Goal: Task Accomplishment & Management: Use online tool/utility

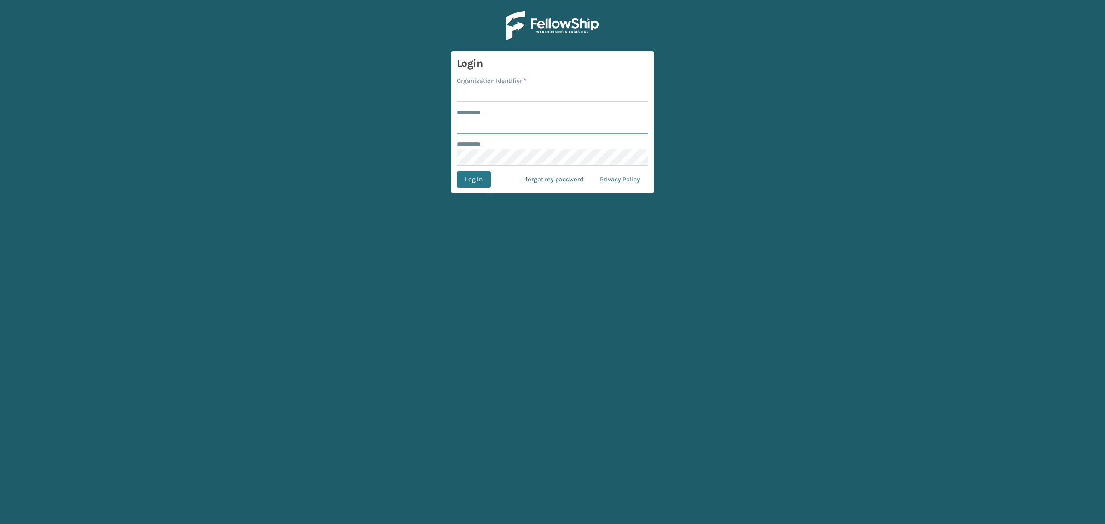
type input "**********"
click at [481, 93] on input "Organization Identifier *" at bounding box center [553, 94] width 192 height 17
type input "SuperAdminOrganization"
click at [474, 183] on button "Log In" at bounding box center [474, 179] width 34 height 17
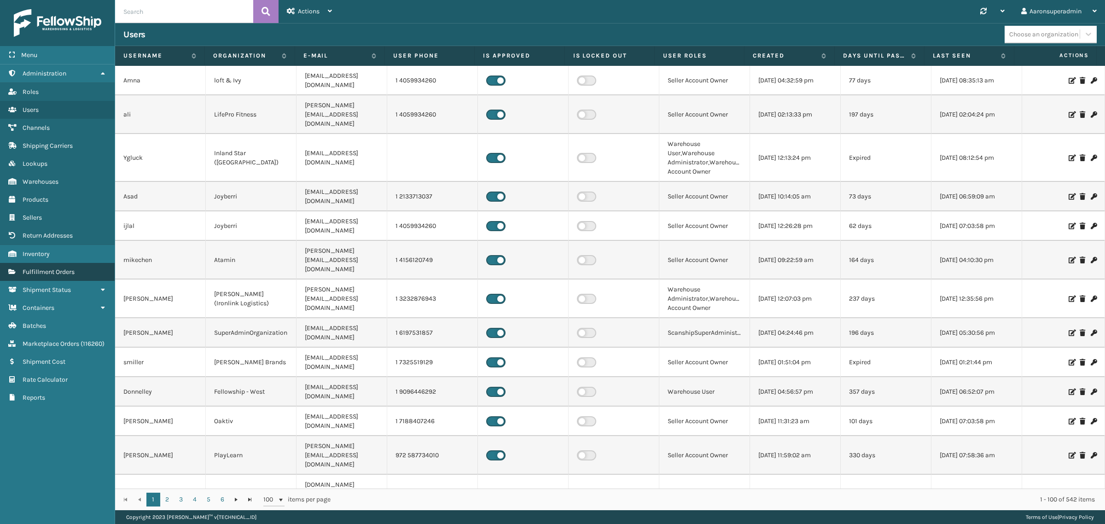
click at [55, 268] on span "Fulfillment Orders" at bounding box center [49, 272] width 52 height 8
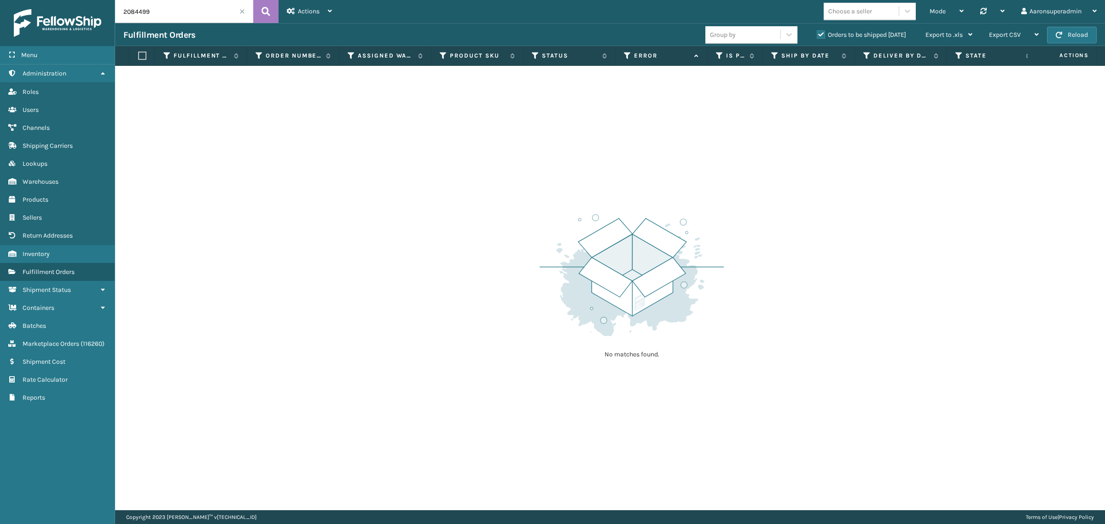
click at [186, 11] on input "2084499" at bounding box center [184, 11] width 138 height 23
paste input "1241"
type input "2081241"
click at [842, 33] on label "Orders to be shipped [DATE]" at bounding box center [861, 35] width 89 height 8
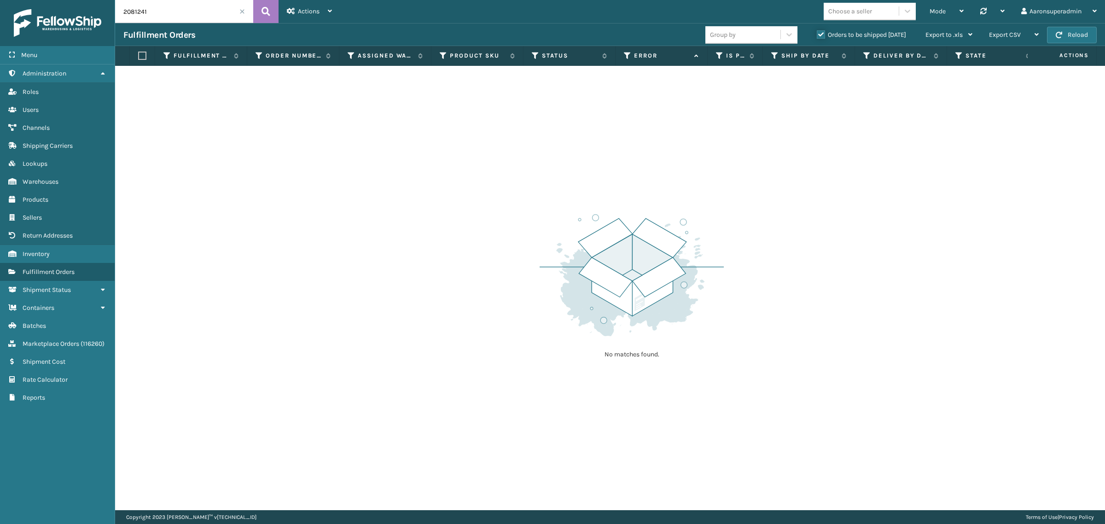
click at [817, 33] on input "Orders to be shipped [DATE]" at bounding box center [817, 32] width 0 height 6
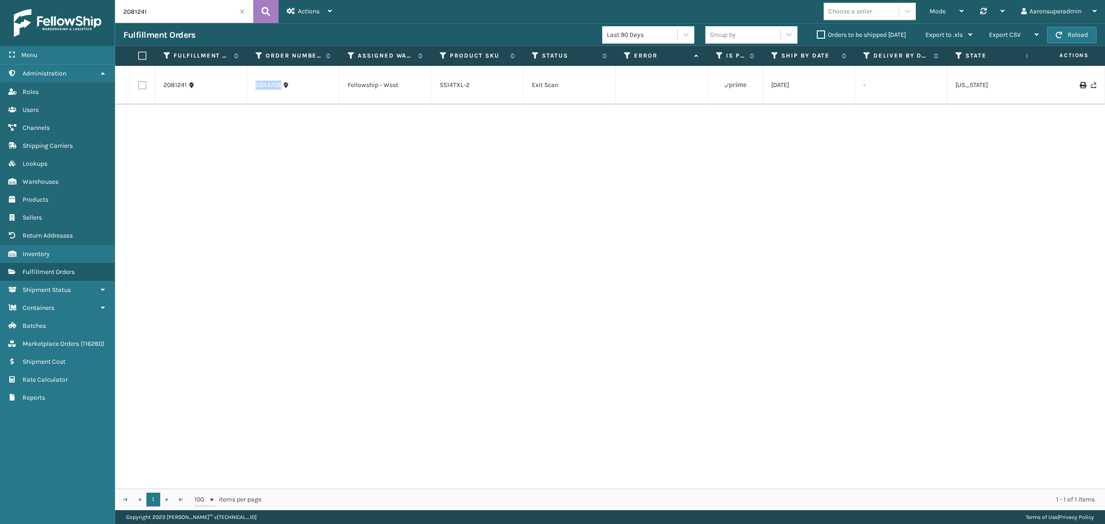
drag, startPoint x: 311, startPoint y: 87, endPoint x: 253, endPoint y: 89, distance: 58.1
click at [253, 89] on td "SS44708" at bounding box center [293, 85] width 92 height 39
copy link "SS44708"
click at [46, 340] on span "Marketplace Orders" at bounding box center [51, 344] width 57 height 8
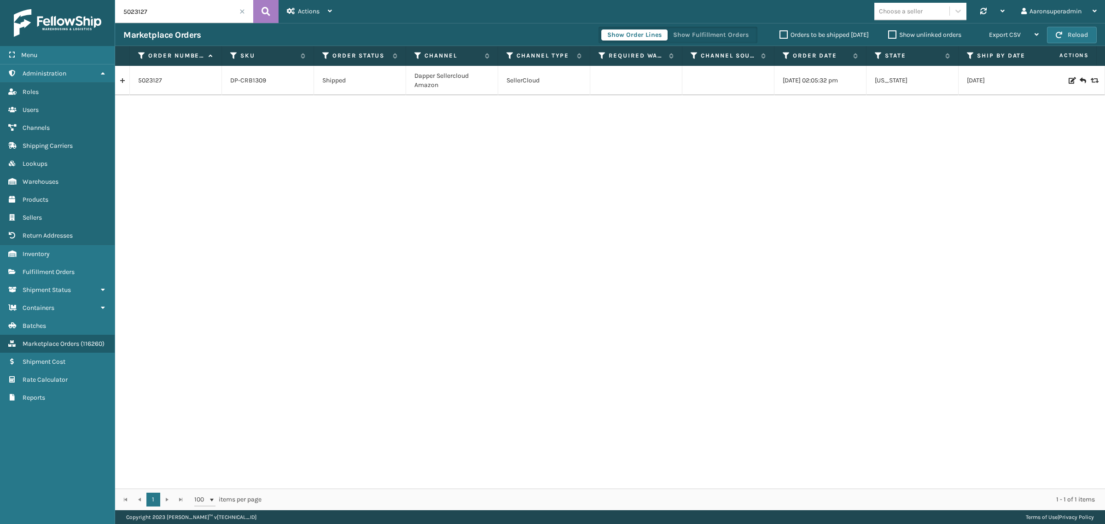
click at [178, 12] on input "5023127" at bounding box center [184, 11] width 138 height 23
paste input "SS44708"
type input "SS44708"
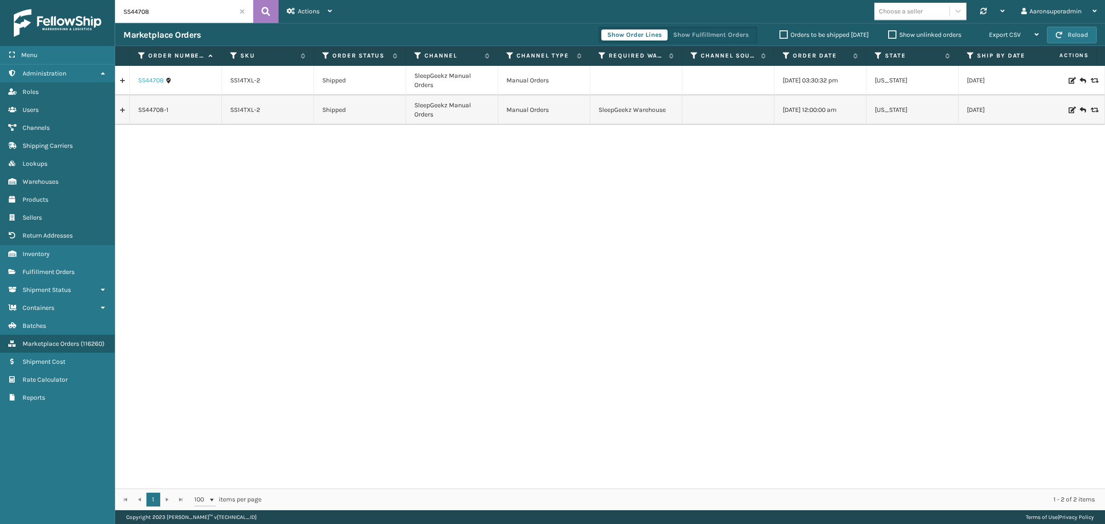
click at [150, 84] on link "SS44708" at bounding box center [151, 80] width 26 height 9
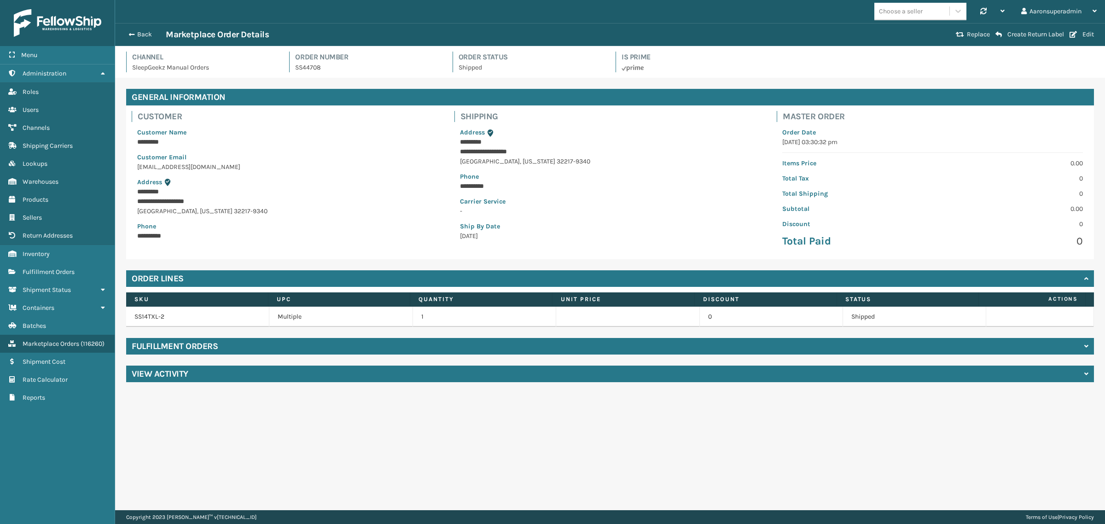
click at [152, 371] on h4 "View Activity" at bounding box center [160, 373] width 57 height 11
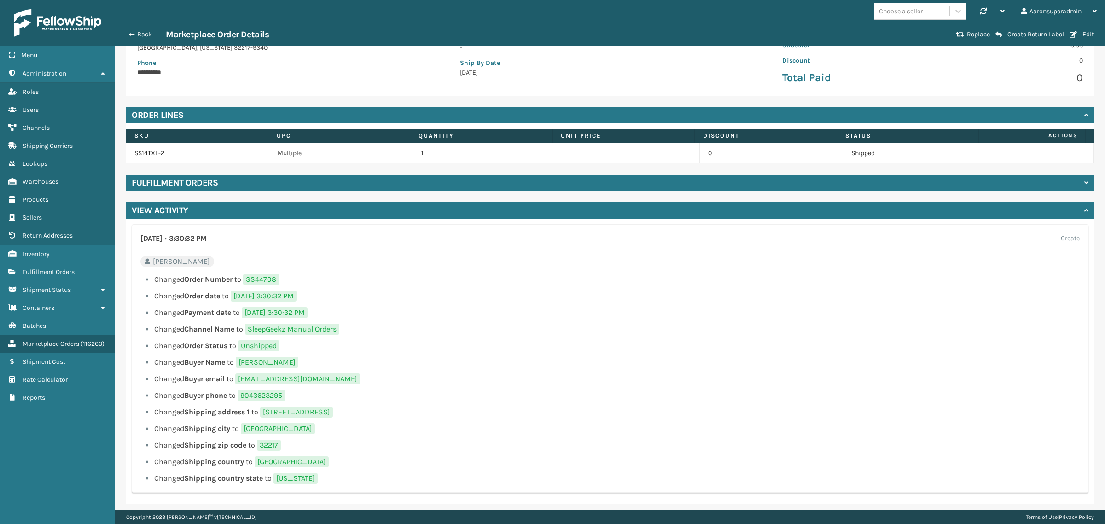
scroll to position [168, 0]
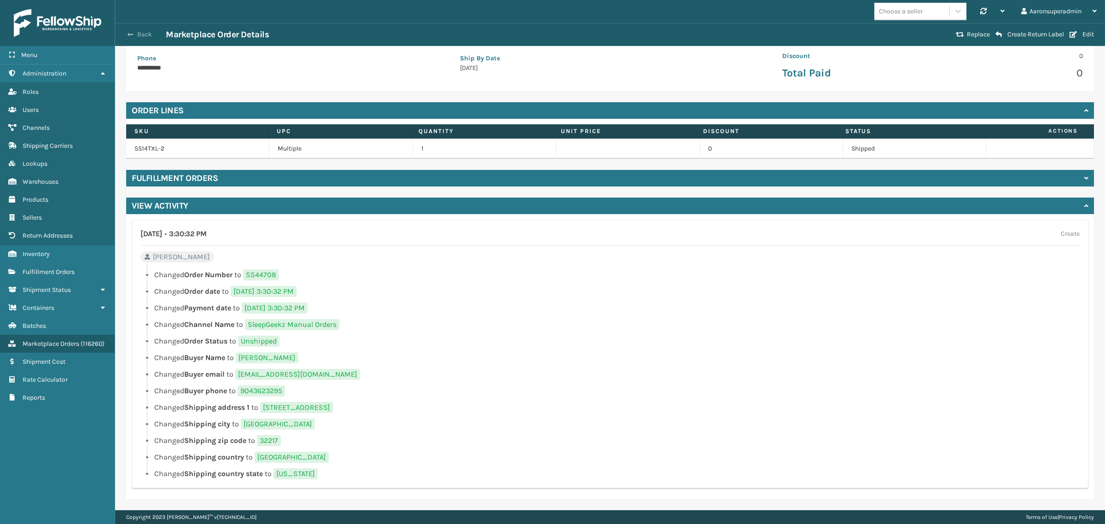
click at [130, 33] on span "button" at bounding box center [131, 34] width 6 height 6
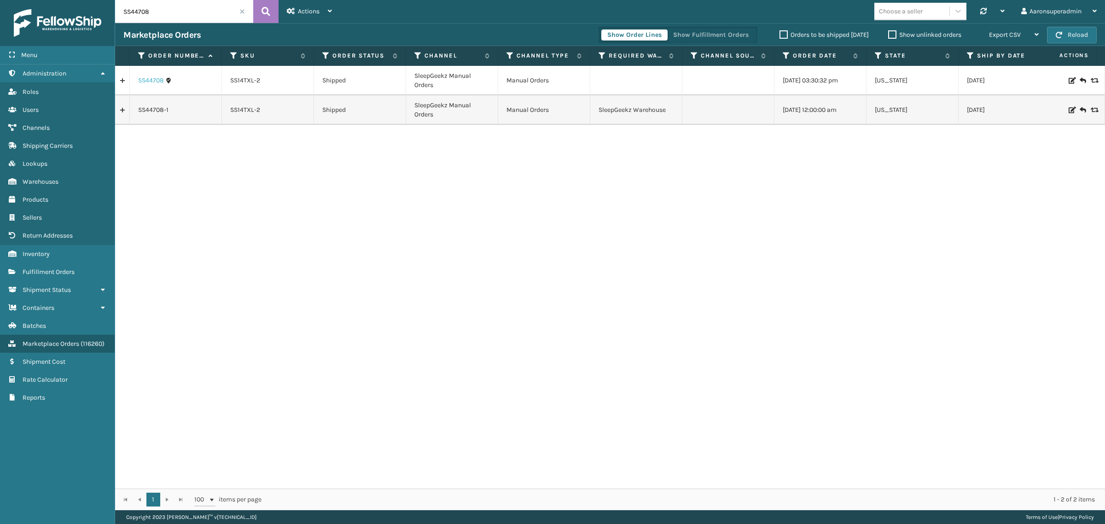
click at [148, 81] on link "SS44708" at bounding box center [151, 80] width 26 height 9
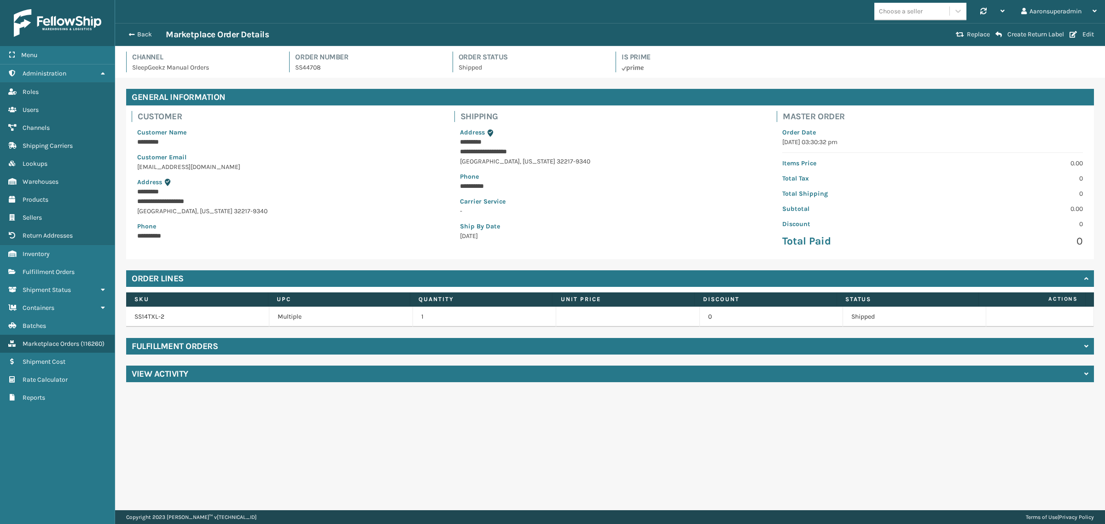
click at [153, 384] on div "**********" at bounding box center [610, 235] width 990 height 315
click at [166, 376] on h4 "View Activity" at bounding box center [160, 373] width 57 height 11
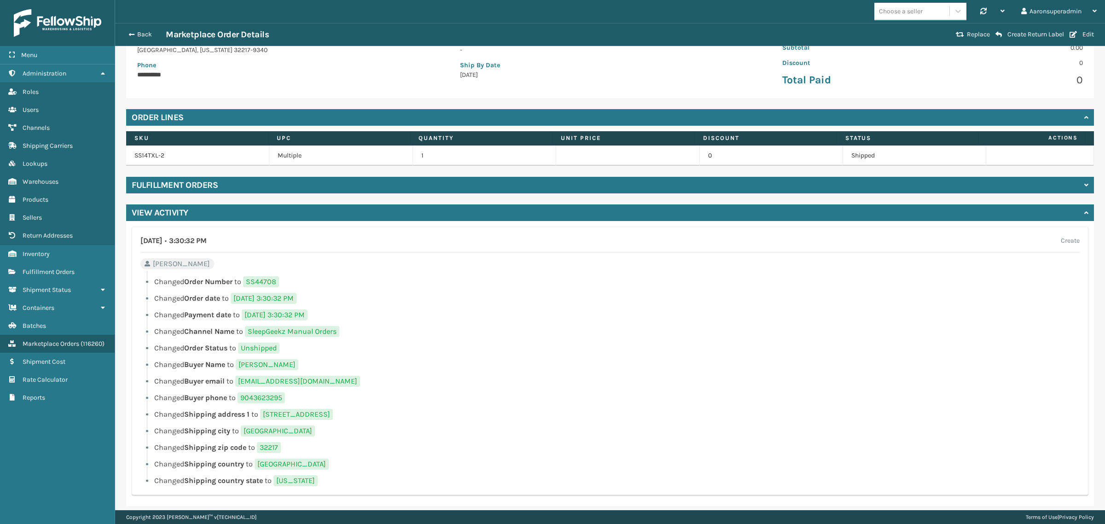
scroll to position [168, 0]
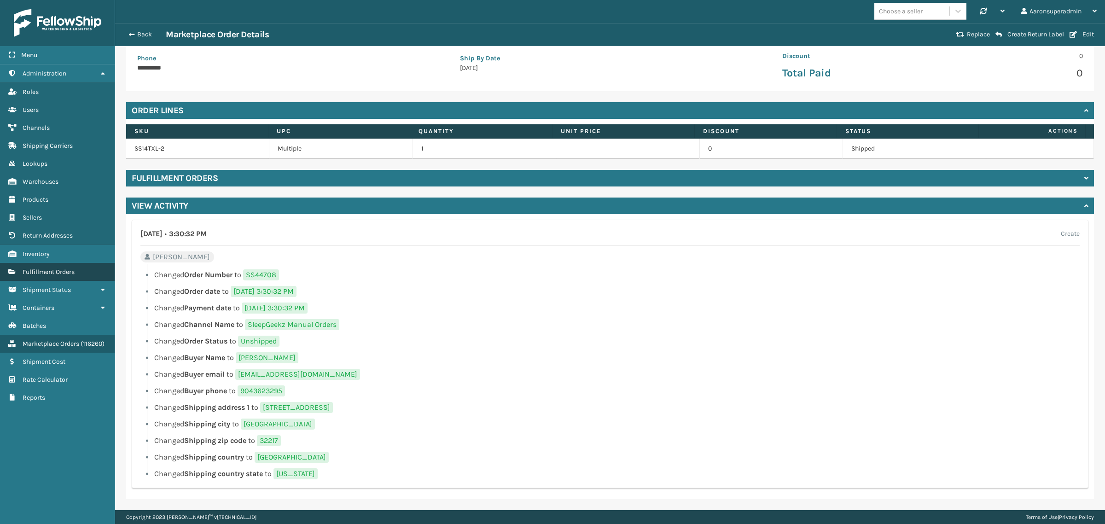
drag, startPoint x: 42, startPoint y: 237, endPoint x: 41, endPoint y: 257, distance: 19.9
click at [42, 255] on ul "Administration Roles Users Channels Shipping Carriers Lookups Warehouses Produc…" at bounding box center [57, 235] width 115 height 342
click at [82, 263] on link "Fulfillment Orders" at bounding box center [57, 272] width 115 height 18
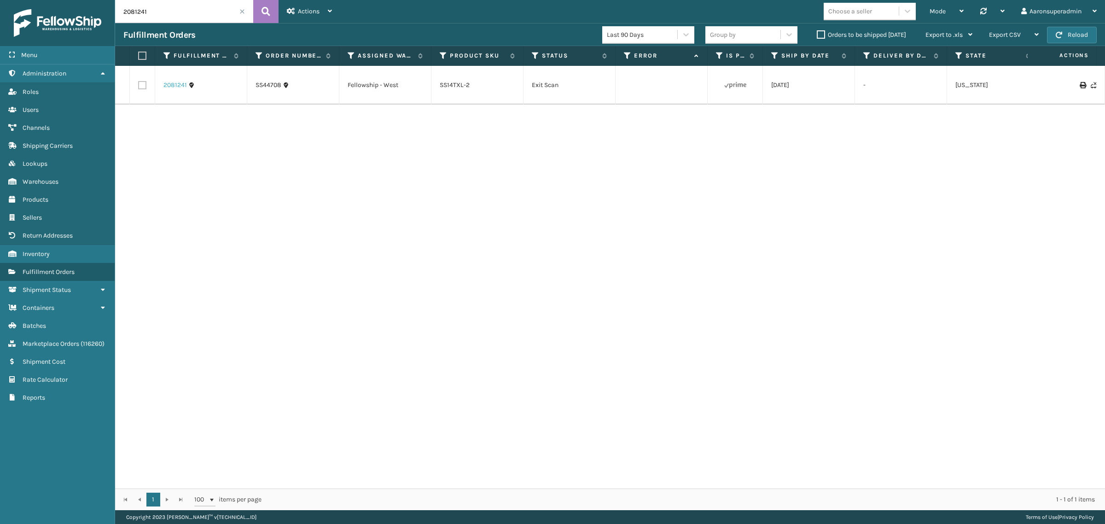
click at [174, 90] on link "2081241" at bounding box center [174, 85] width 23 height 9
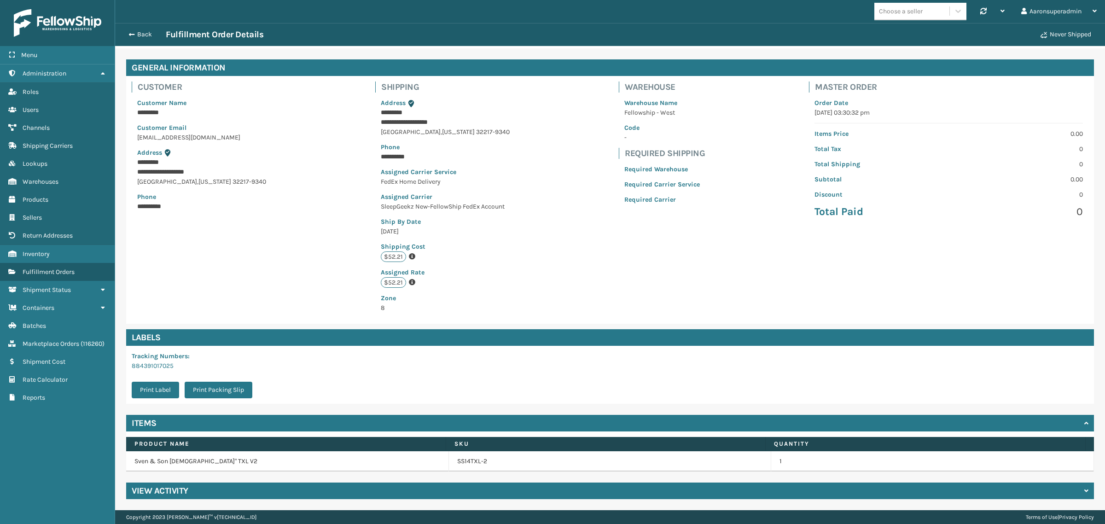
scroll to position [30, 0]
click at [135, 31] on button "Back" at bounding box center [144, 34] width 42 height 8
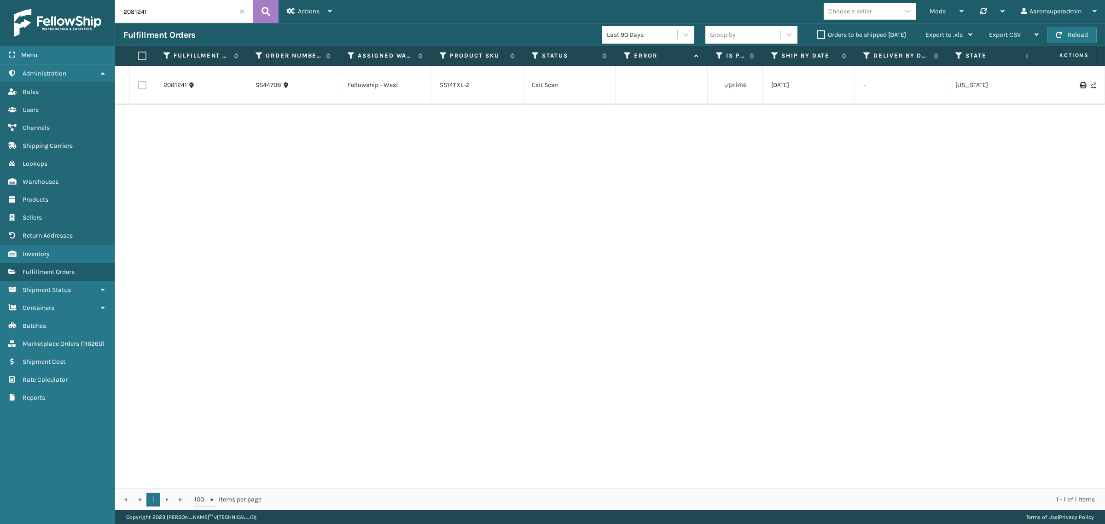
click at [843, 36] on label "Orders to be shipped [DATE]" at bounding box center [861, 35] width 89 height 8
click at [817, 35] on input "Orders to be shipped [DATE]" at bounding box center [817, 32] width 0 height 6
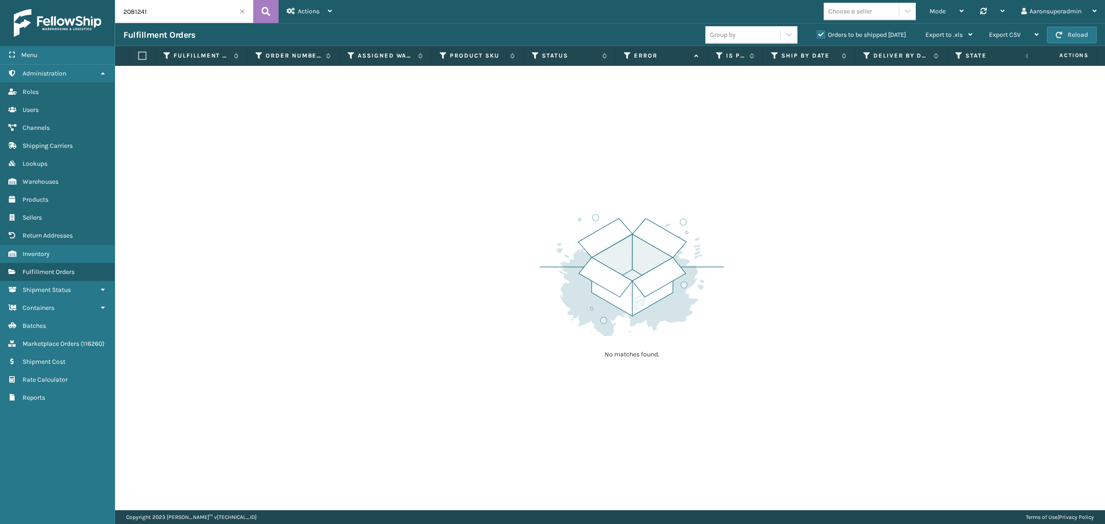
click at [240, 14] on input "2081241" at bounding box center [184, 11] width 138 height 23
click at [242, 12] on span at bounding box center [242, 12] width 6 height 6
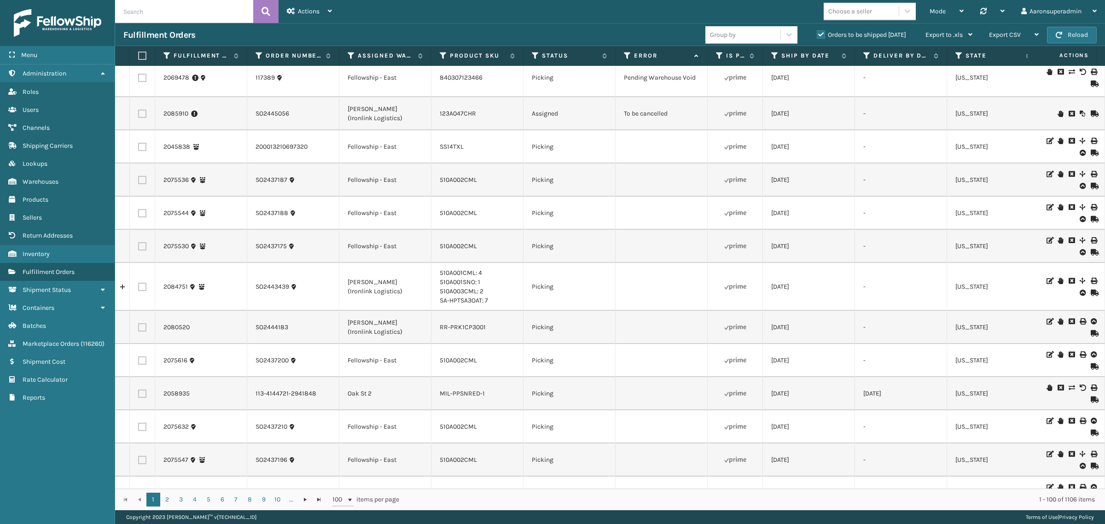
scroll to position [2097, 0]
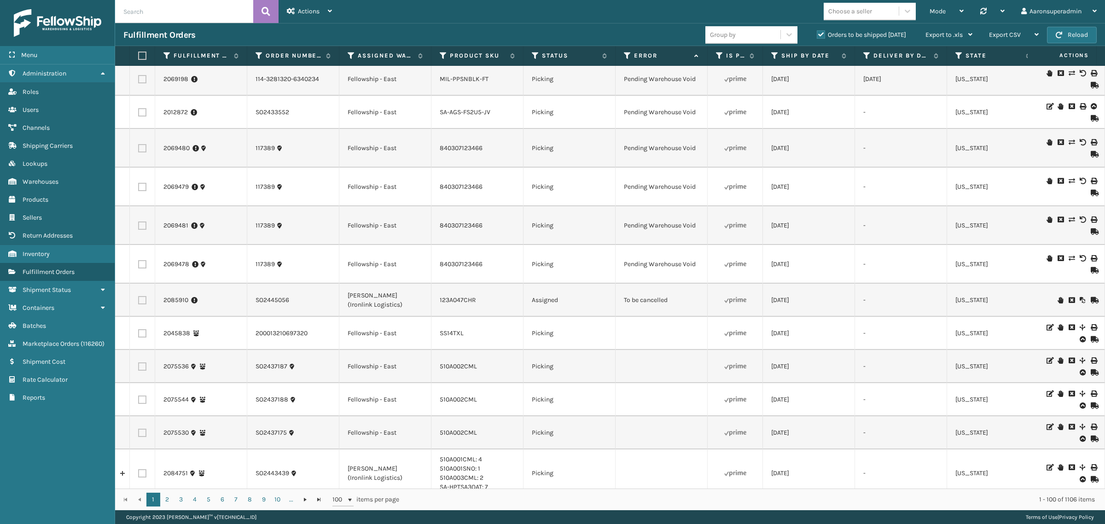
click at [1069, 297] on icon at bounding box center [1072, 300] width 6 height 6
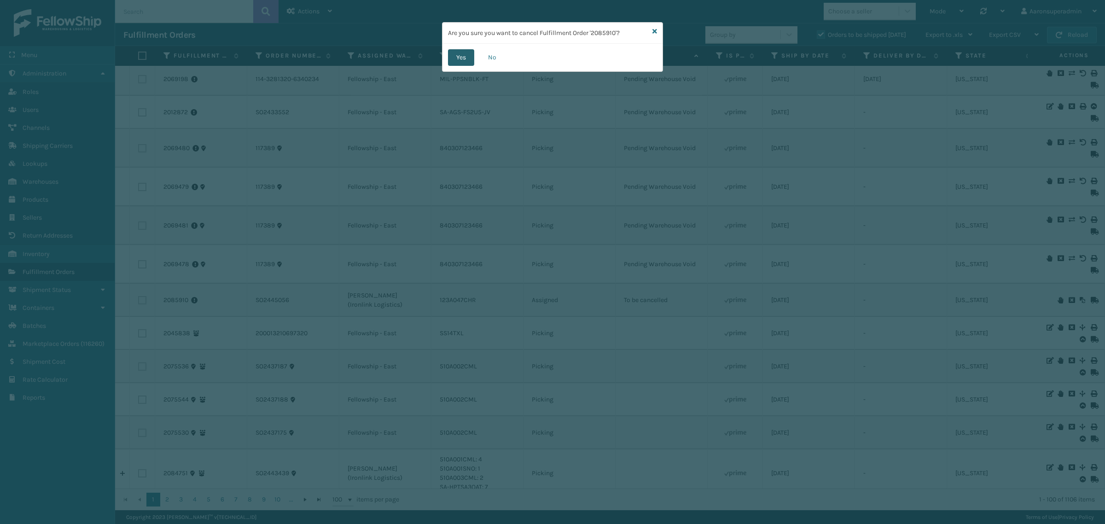
click at [451, 56] on button "Yes" at bounding box center [461, 57] width 26 height 17
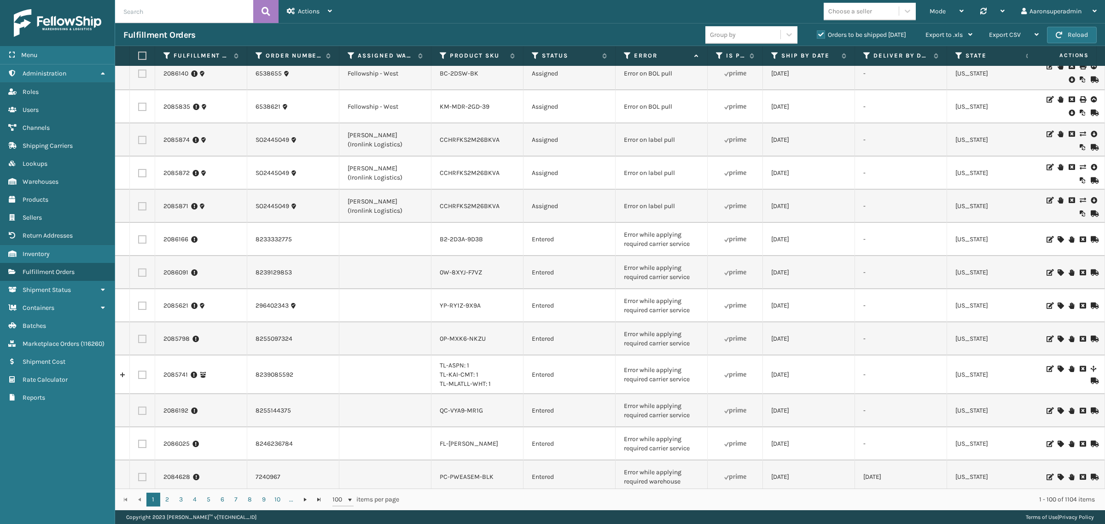
scroll to position [0, 0]
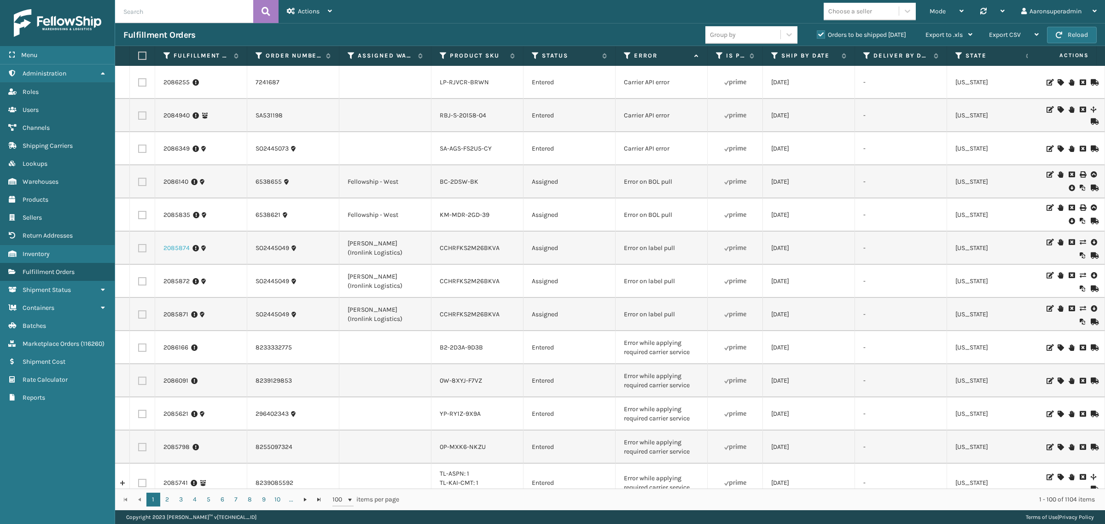
click at [168, 245] on link "2085874" at bounding box center [176, 248] width 26 height 9
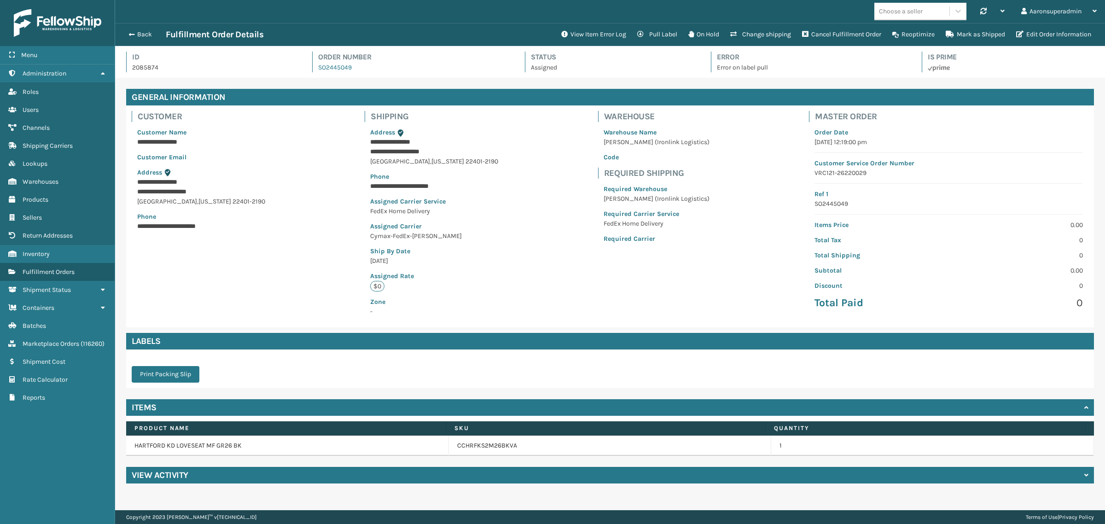
scroll to position [22, 990]
click at [1056, 28] on button "Edit Order Information" at bounding box center [1054, 34] width 86 height 18
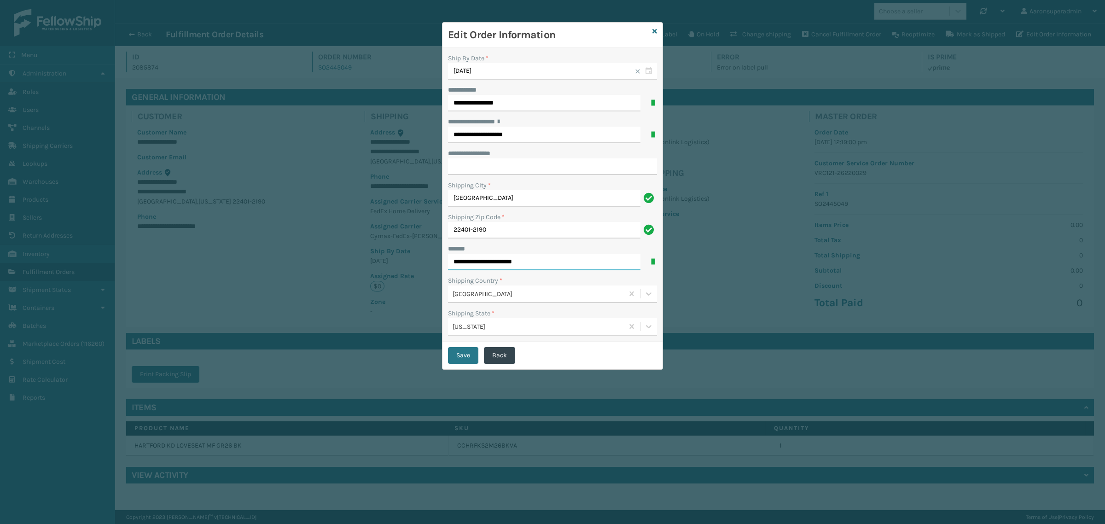
click at [505, 259] on input "**********" at bounding box center [544, 262] width 192 height 17
type input "**********"
click at [469, 356] on button "Save" at bounding box center [463, 355] width 30 height 17
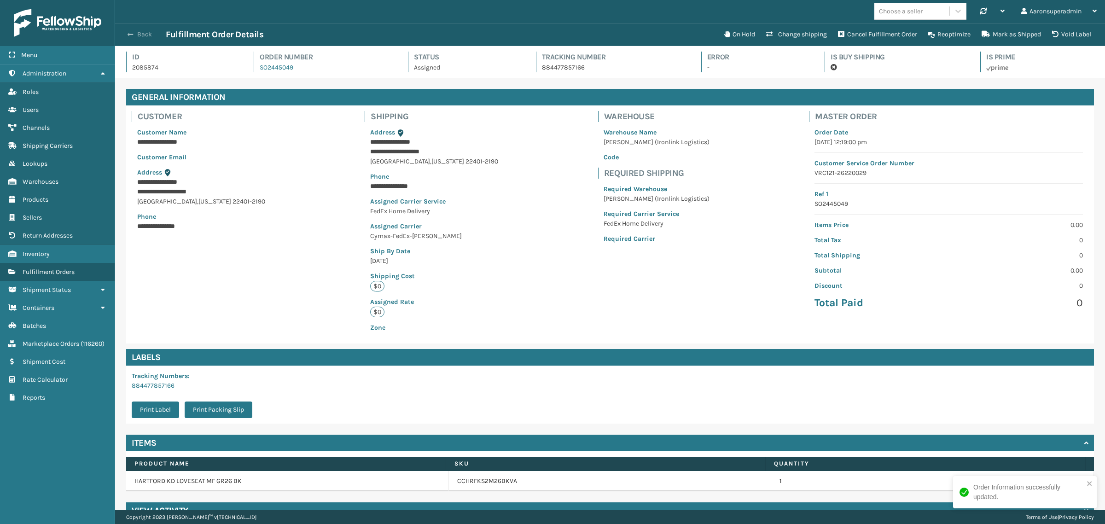
click at [140, 32] on button "Back" at bounding box center [144, 34] width 42 height 8
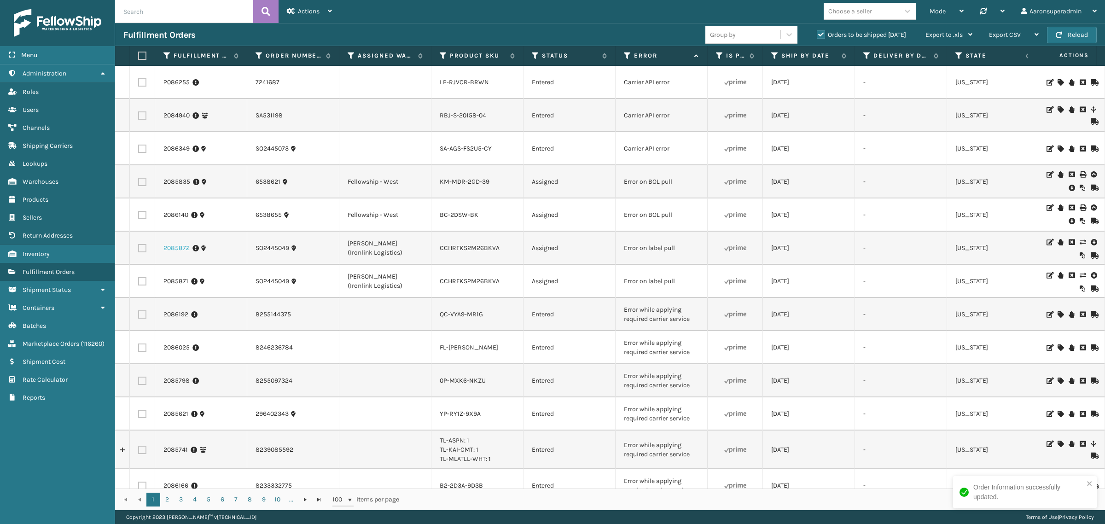
click at [166, 248] on link "2085872" at bounding box center [176, 248] width 26 height 9
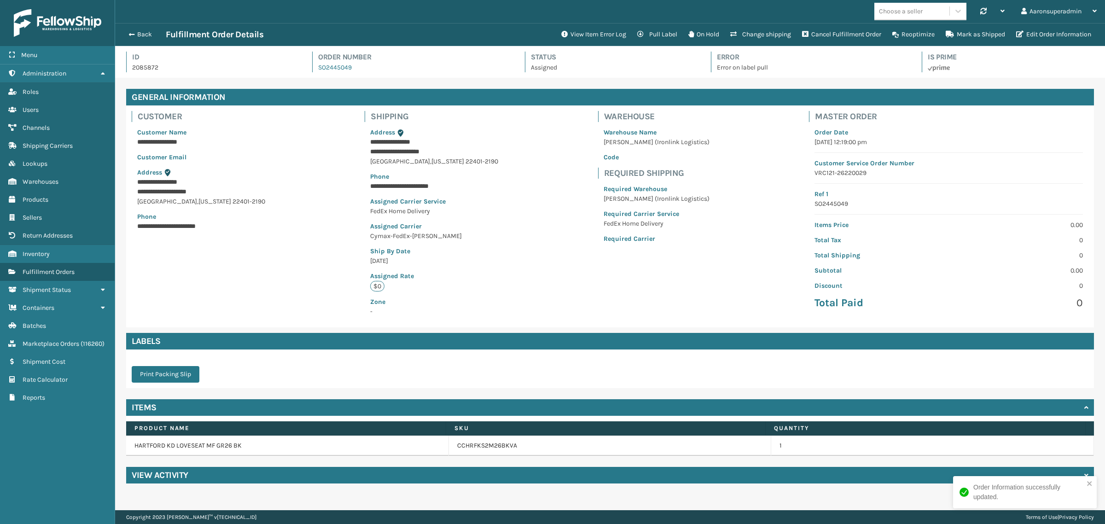
scroll to position [22, 990]
click at [1037, 31] on button "Edit Order Information" at bounding box center [1054, 34] width 86 height 18
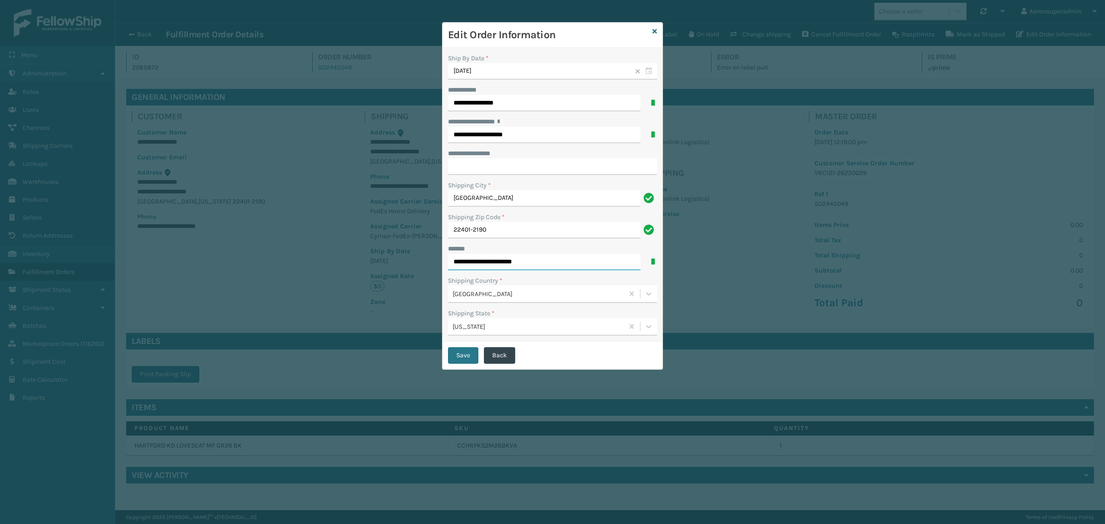
click at [507, 262] on input "**********" at bounding box center [544, 262] width 192 height 17
click at [507, 261] on input "**********" at bounding box center [544, 262] width 192 height 17
type input "**********"
drag, startPoint x: 467, startPoint y: 357, endPoint x: 468, endPoint y: 353, distance: 4.7
click at [467, 357] on button "Save" at bounding box center [463, 355] width 30 height 17
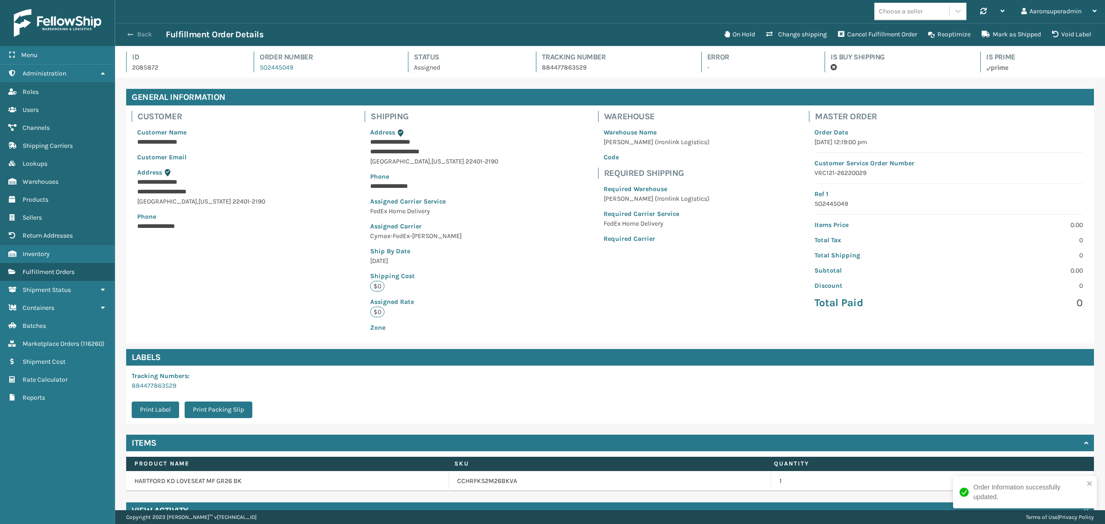
click at [141, 34] on button "Back" at bounding box center [144, 34] width 42 height 8
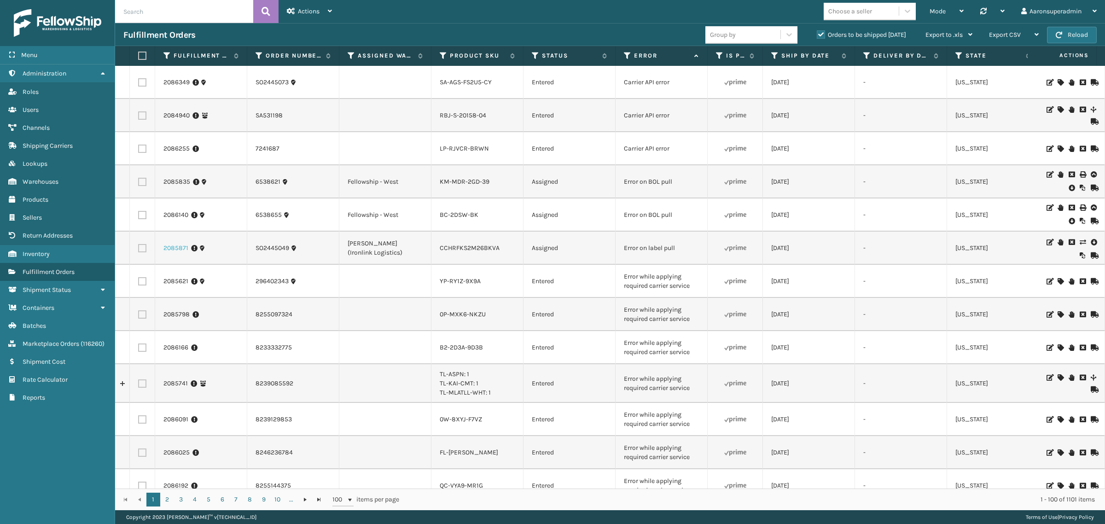
click at [172, 245] on link "2085871" at bounding box center [175, 248] width 25 height 9
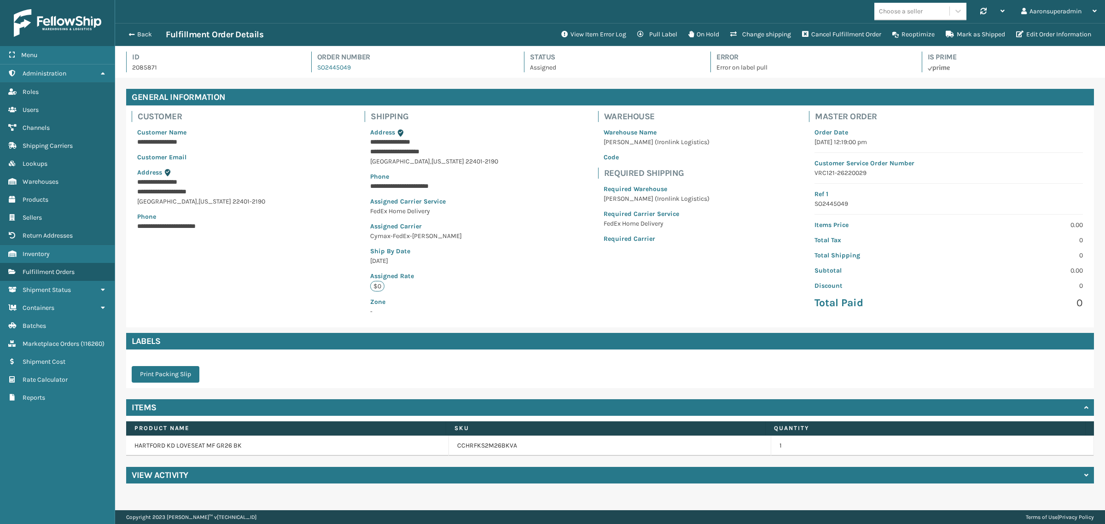
scroll to position [22, 990]
click at [1039, 38] on button "Edit Order Information" at bounding box center [1054, 34] width 86 height 18
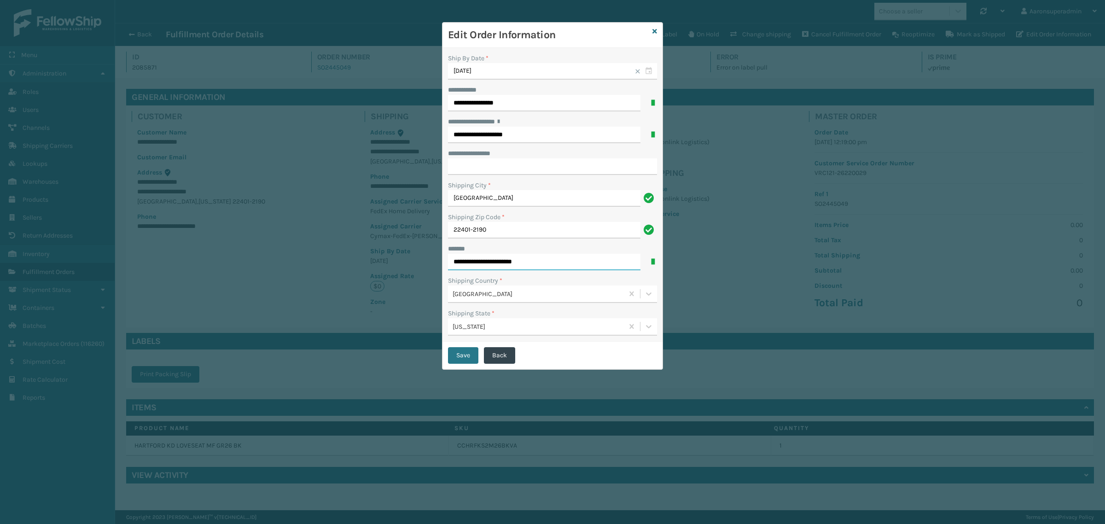
click at [514, 256] on input "**********" at bounding box center [544, 262] width 192 height 17
type input "**********"
click at [457, 362] on button "Save" at bounding box center [463, 355] width 30 height 17
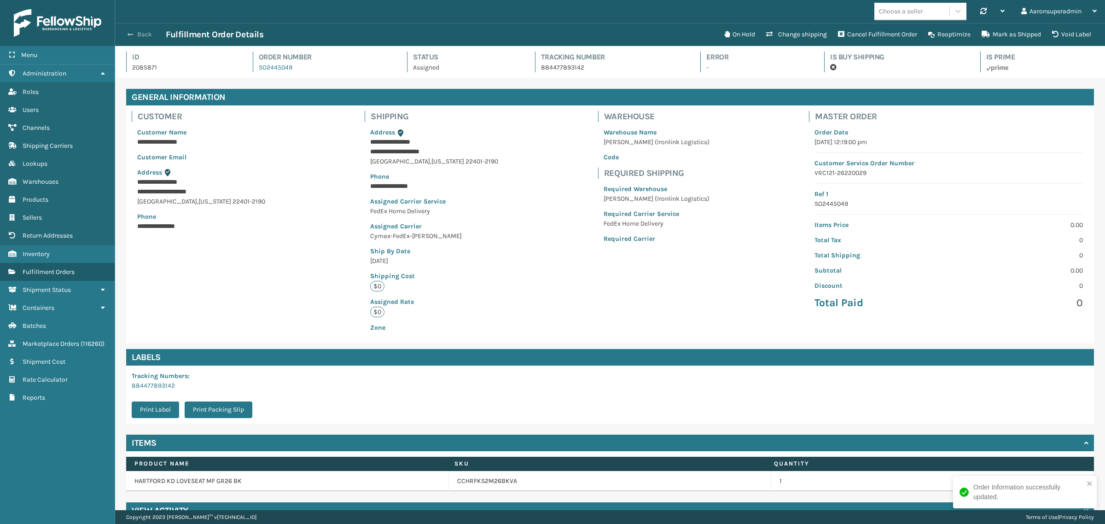
click at [148, 31] on button "Back" at bounding box center [144, 34] width 42 height 8
click at [134, 32] on button "Back" at bounding box center [144, 34] width 42 height 8
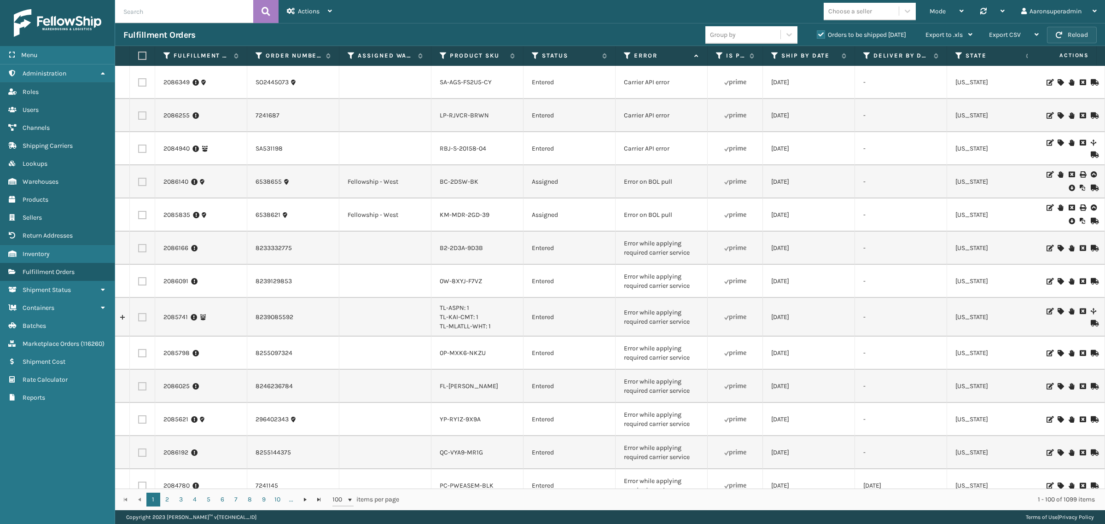
click at [1064, 37] on button "Reload" at bounding box center [1072, 35] width 50 height 17
click at [1069, 186] on icon at bounding box center [1072, 187] width 6 height 9
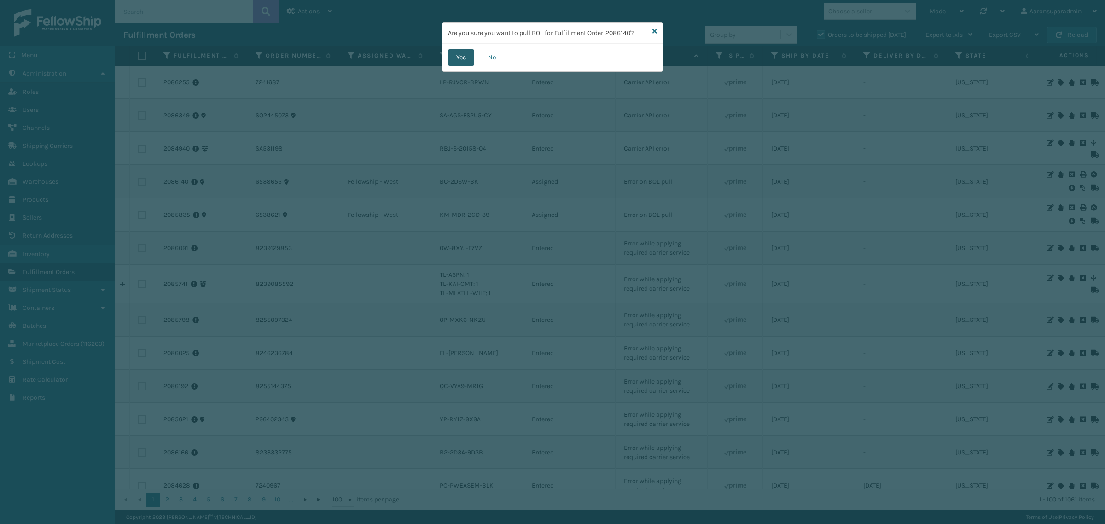
click at [461, 64] on button "Yes" at bounding box center [461, 57] width 26 height 17
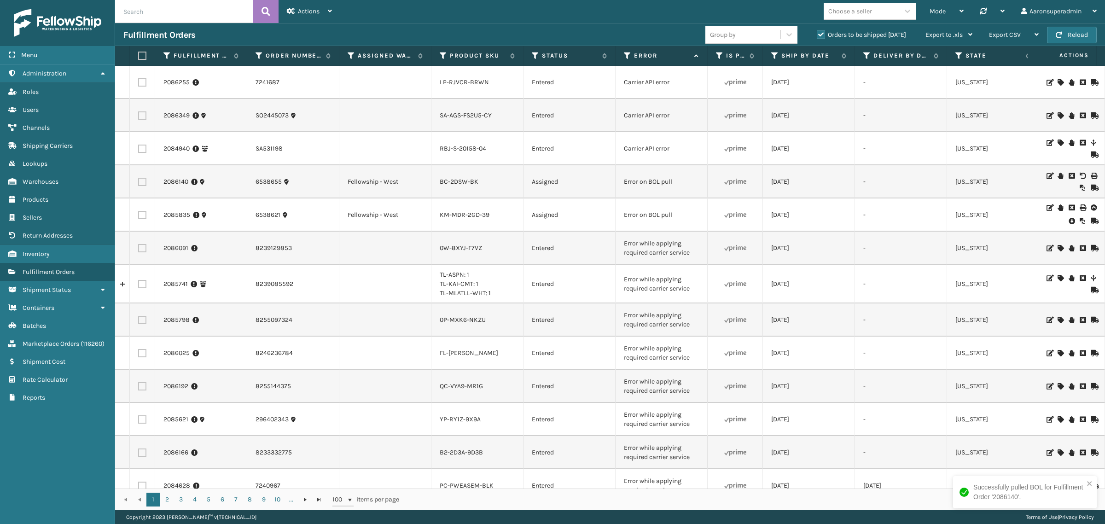
click at [1069, 221] on icon at bounding box center [1072, 220] width 6 height 9
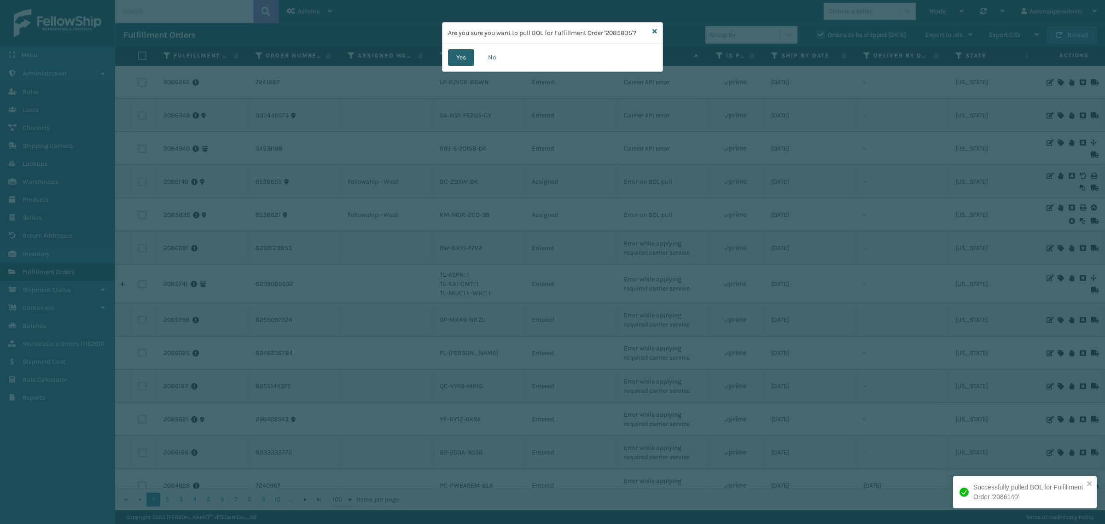
click at [457, 52] on button "Yes" at bounding box center [461, 57] width 26 height 17
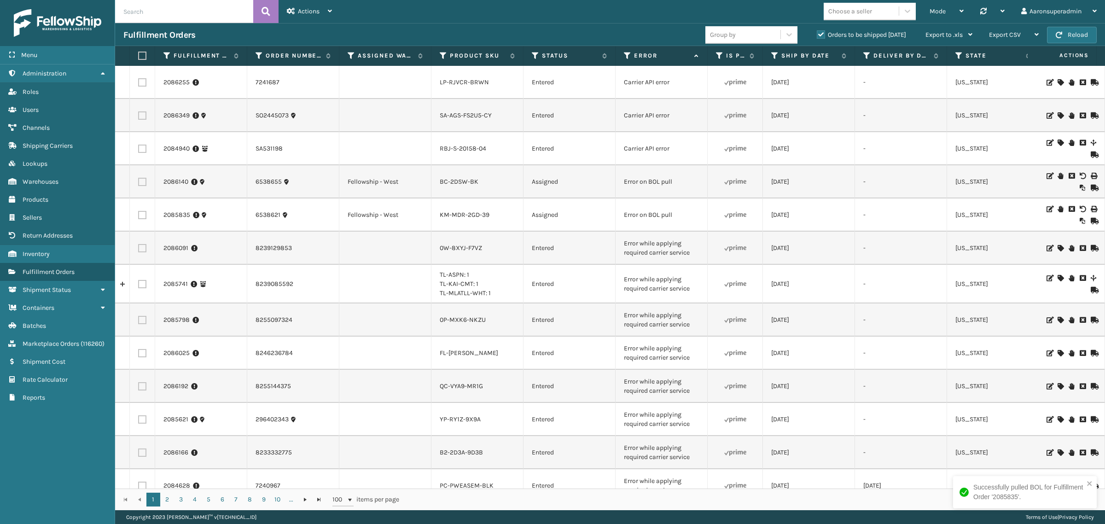
click at [137, 220] on td at bounding box center [142, 214] width 25 height 33
drag, startPoint x: 139, startPoint y: 217, endPoint x: 141, endPoint y: 198, distance: 19.1
click at [139, 217] on label at bounding box center [142, 215] width 8 height 8
click at [139, 217] on input "checkbox" at bounding box center [138, 214] width 0 height 6
checkbox input "true"
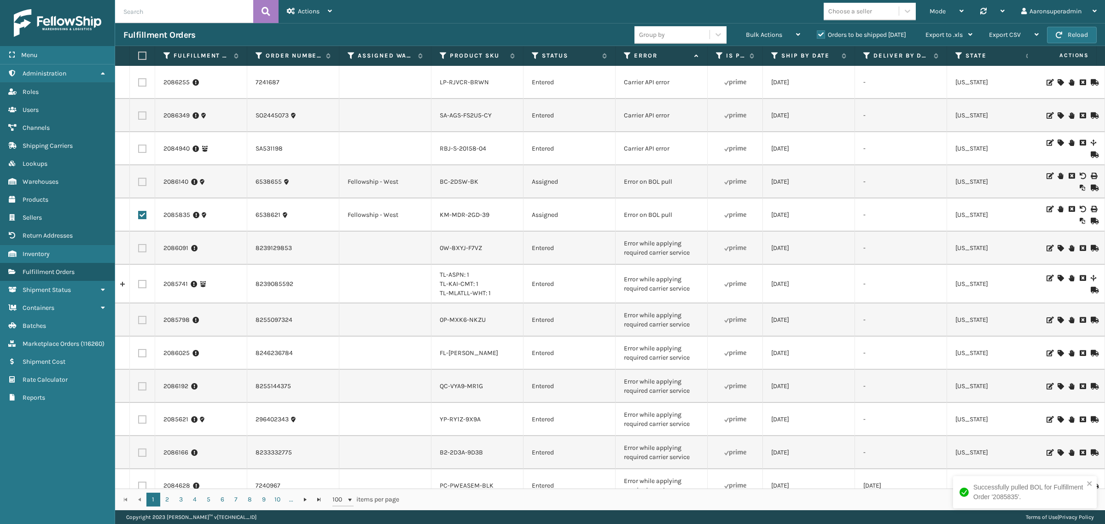
click at [142, 183] on label at bounding box center [142, 182] width 8 height 8
click at [139, 183] on input "checkbox" at bounding box center [138, 181] width 0 height 6
click at [751, 33] on span "Bulk Actions" at bounding box center [764, 35] width 36 height 8
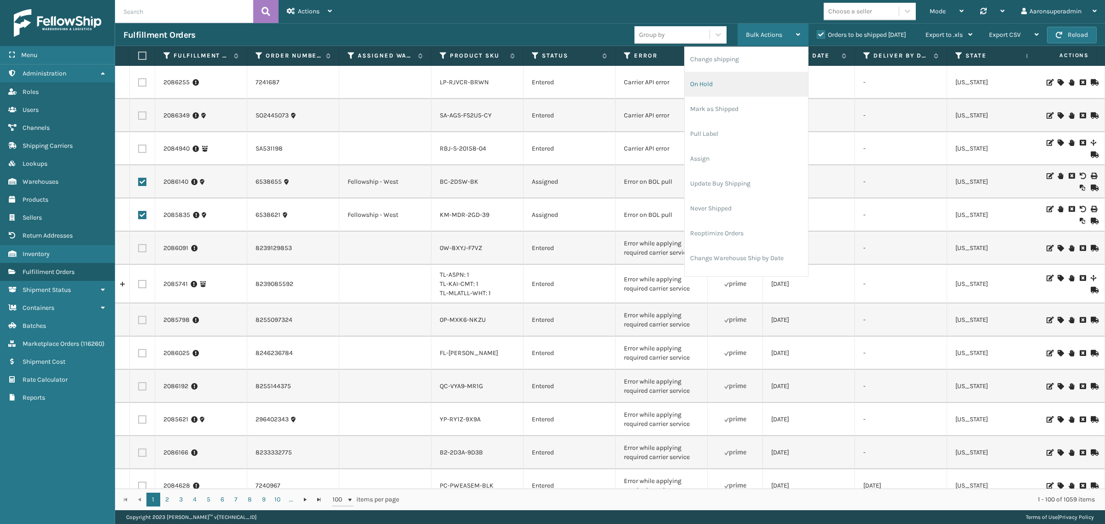
click at [703, 89] on li "On Hold" at bounding box center [746, 84] width 123 height 25
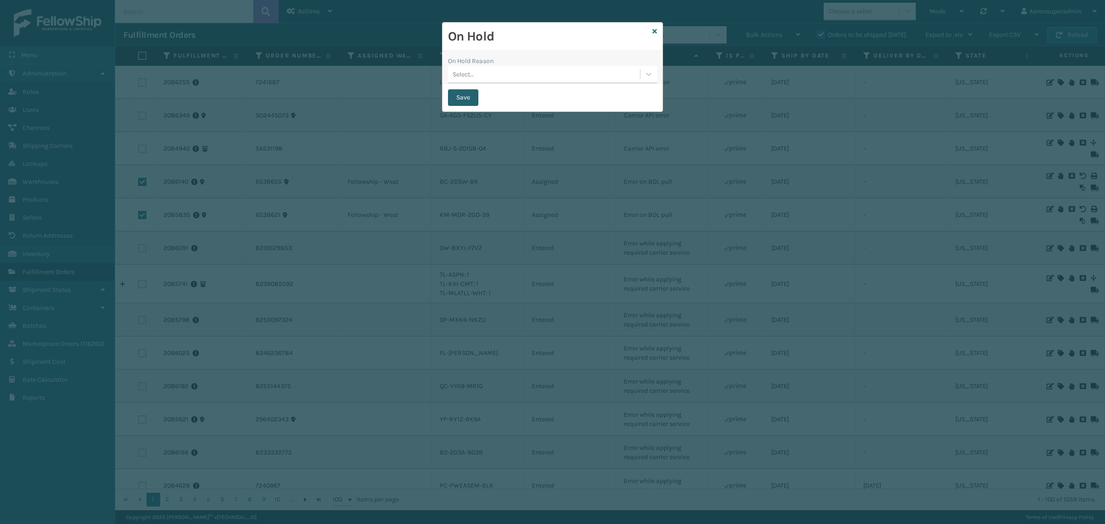
drag, startPoint x: 451, startPoint y: 99, endPoint x: 370, endPoint y: 157, distance: 100.3
click at [451, 99] on button "Save" at bounding box center [463, 97] width 30 height 17
checkbox input "false"
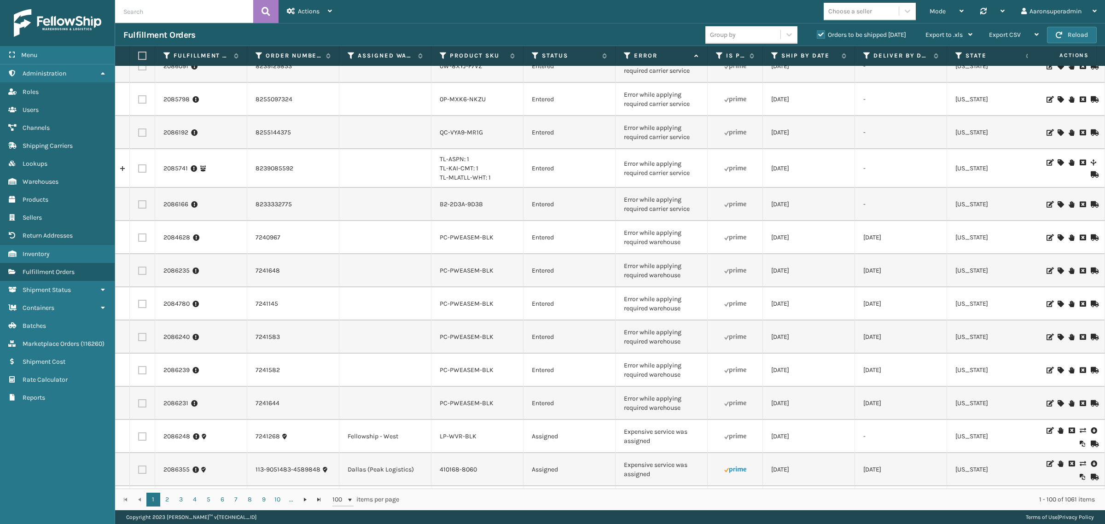
scroll to position [176, 0]
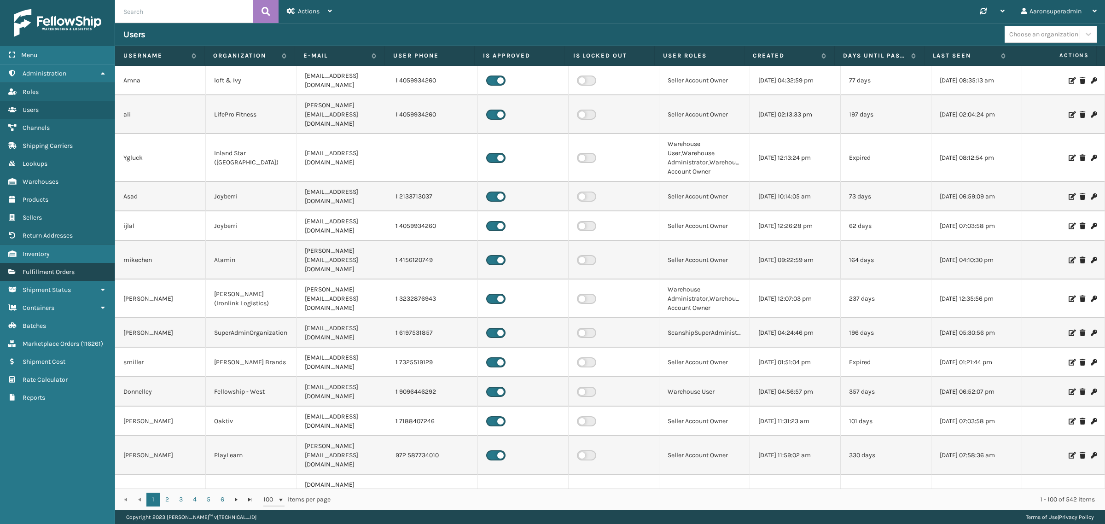
click at [65, 268] on span "Fulfillment Orders" at bounding box center [49, 272] width 52 height 8
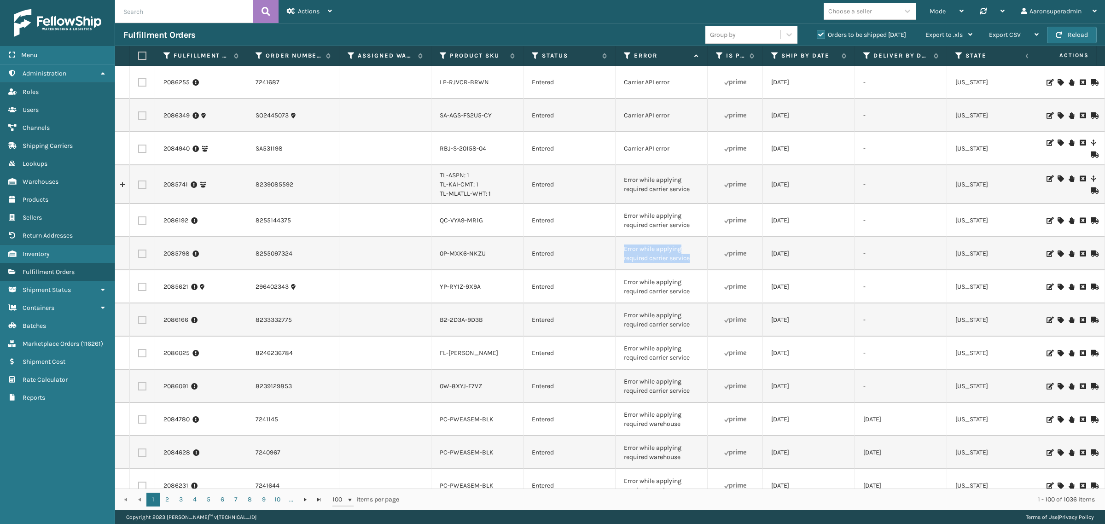
drag, startPoint x: 707, startPoint y: 258, endPoint x: 618, endPoint y: 245, distance: 90.3
click at [165, 6] on input "text" at bounding box center [184, 11] width 138 height 23
paste input "Error while applying required carrier service"
type input "Error while applying required carrier service"
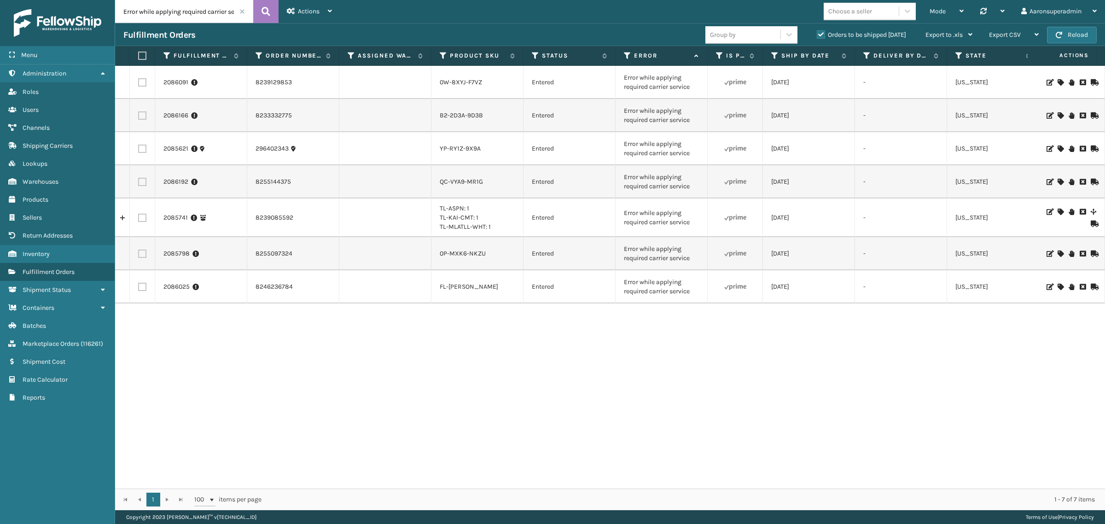
click at [146, 54] on th at bounding box center [142, 56] width 25 height 20
click at [144, 54] on label at bounding box center [141, 56] width 6 height 8
click at [139, 54] on input "checkbox" at bounding box center [138, 56] width 0 height 6
checkbox input "true"
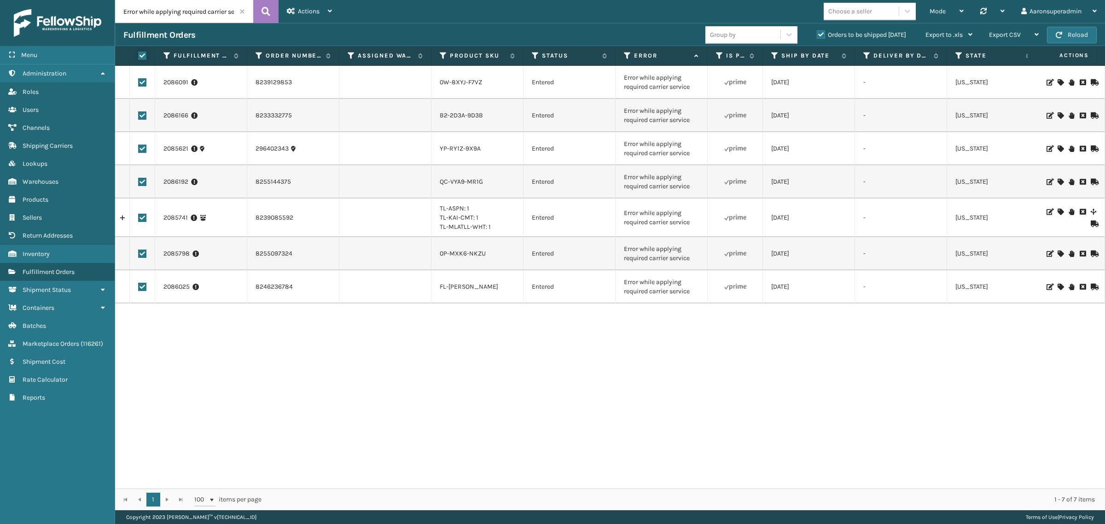
checkbox input "true"
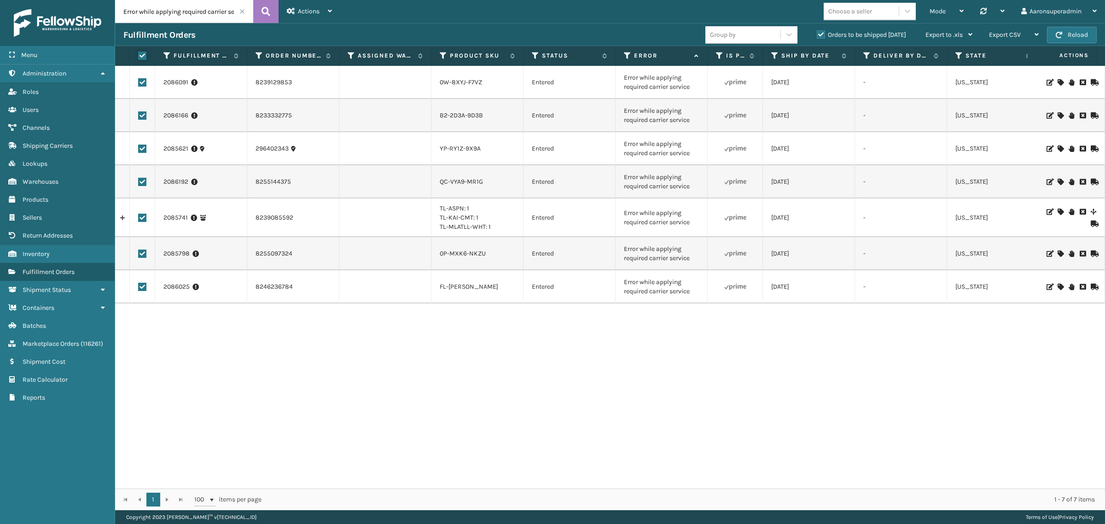
checkbox input "true"
click at [786, 31] on div "Bulk Actions" at bounding box center [773, 34] width 54 height 23
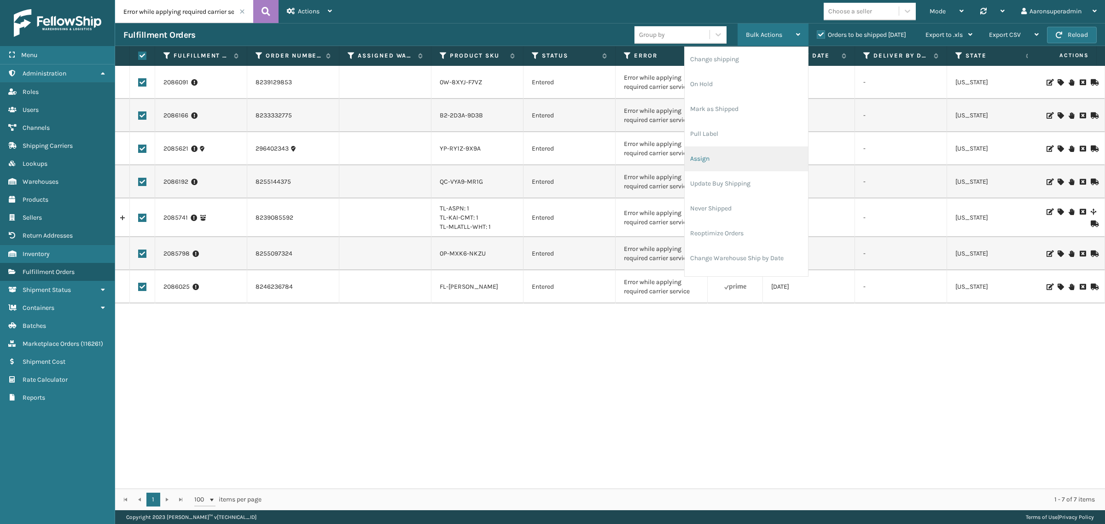
click at [712, 154] on li "Assign" at bounding box center [746, 158] width 123 height 25
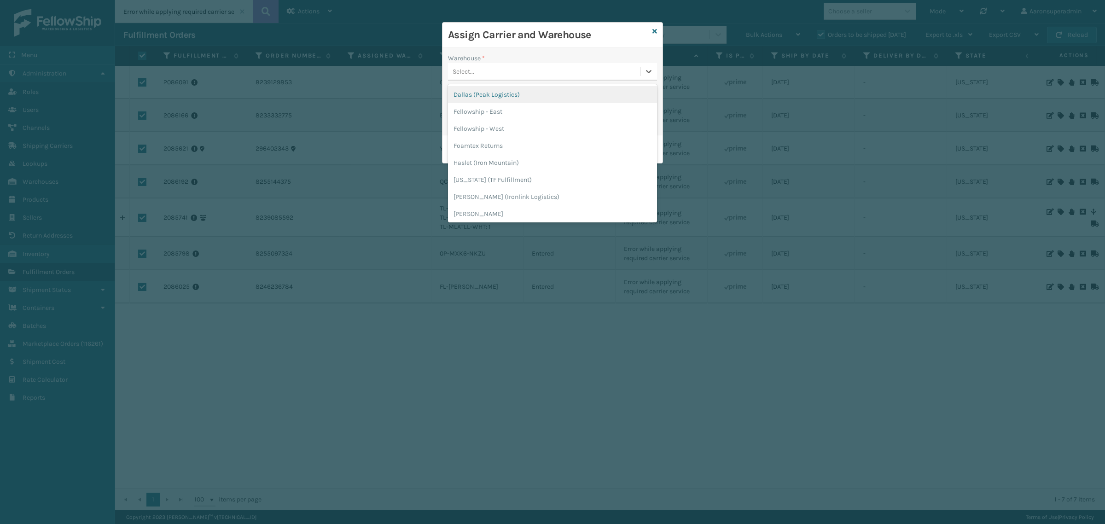
click at [526, 70] on div "Select..." at bounding box center [544, 71] width 192 height 15
drag, startPoint x: 514, startPoint y: 128, endPoint x: 493, endPoint y: 117, distance: 23.7
click at [514, 128] on div "Fellowship - West" at bounding box center [552, 128] width 209 height 17
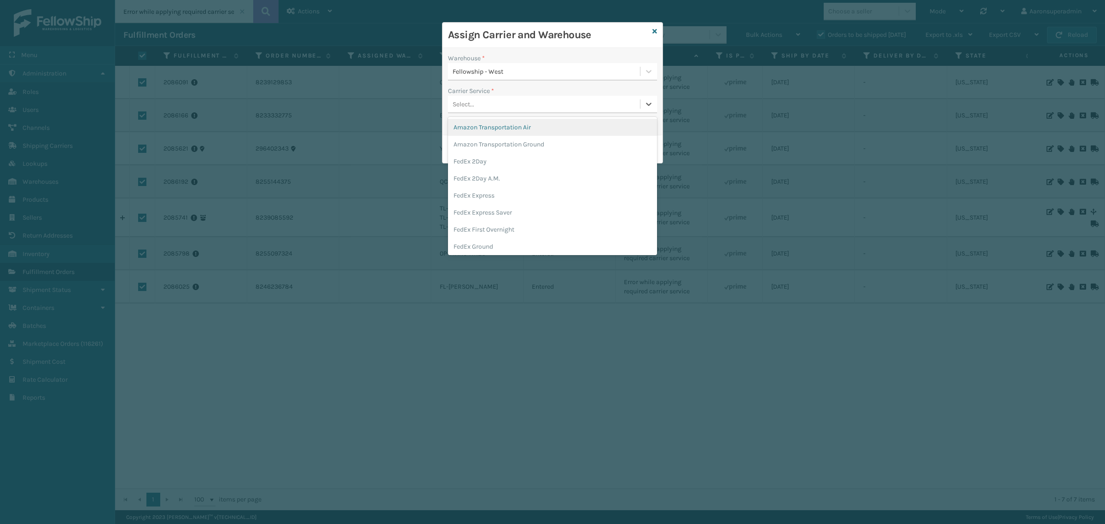
click at [476, 104] on div "Select..." at bounding box center [544, 104] width 192 height 15
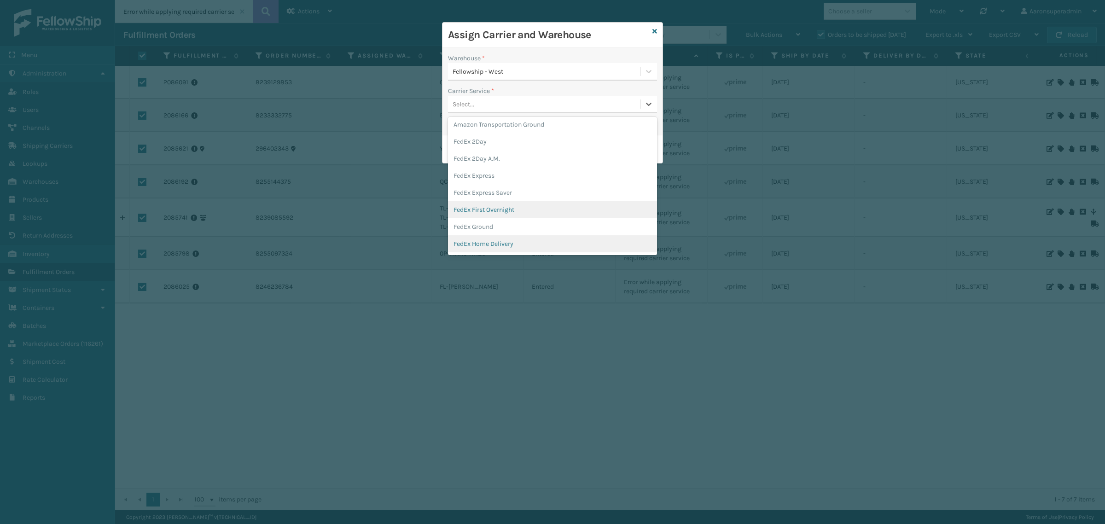
scroll to position [38, 0]
click at [500, 222] on div "FedEx Home Delivery" at bounding box center [552, 225] width 209 height 17
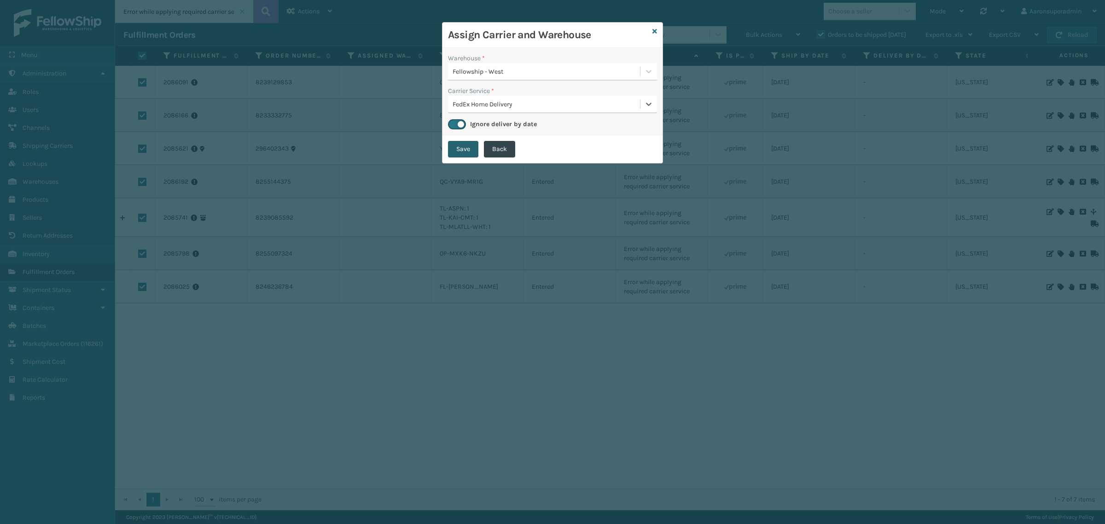
click at [460, 148] on button "Save" at bounding box center [463, 149] width 30 height 17
checkbox input "false"
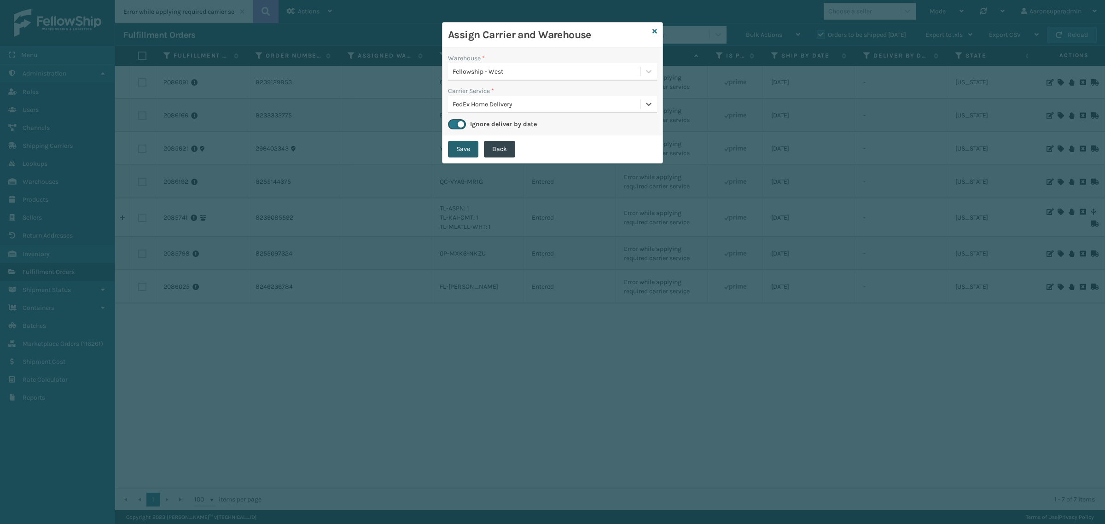
checkbox input "false"
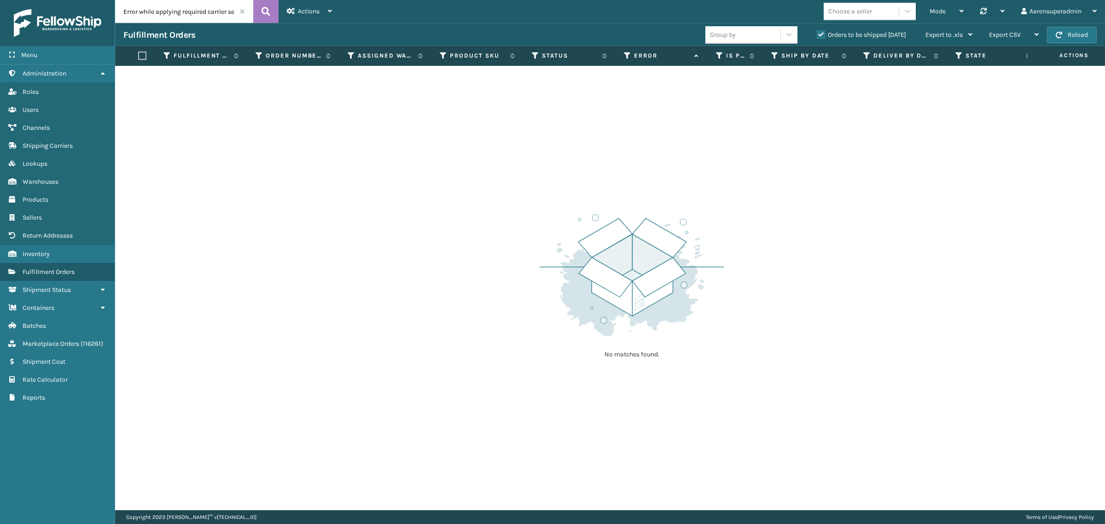
click at [242, 12] on span at bounding box center [242, 12] width 6 height 6
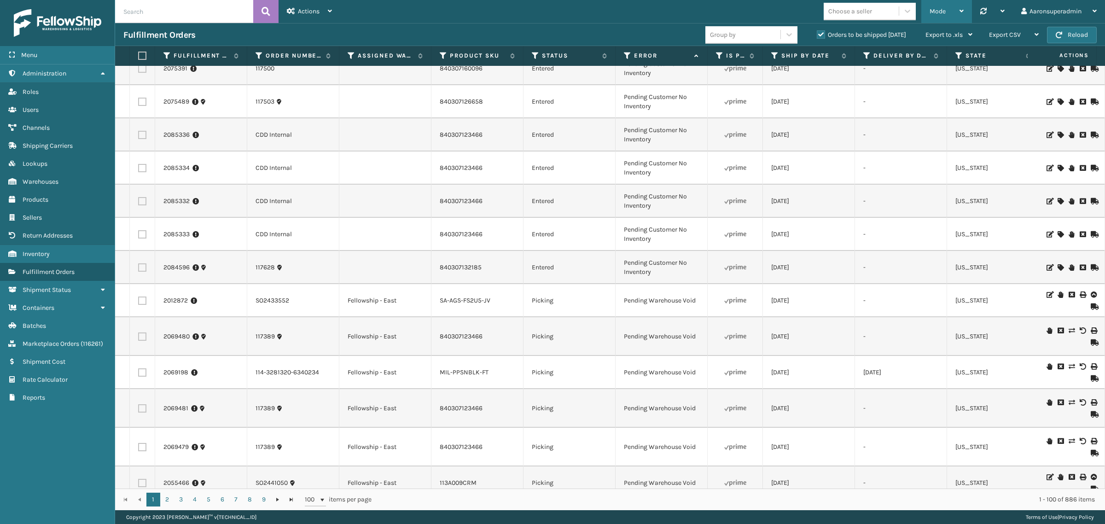
scroll to position [822, 0]
